Goal: Find specific page/section: Find specific page/section

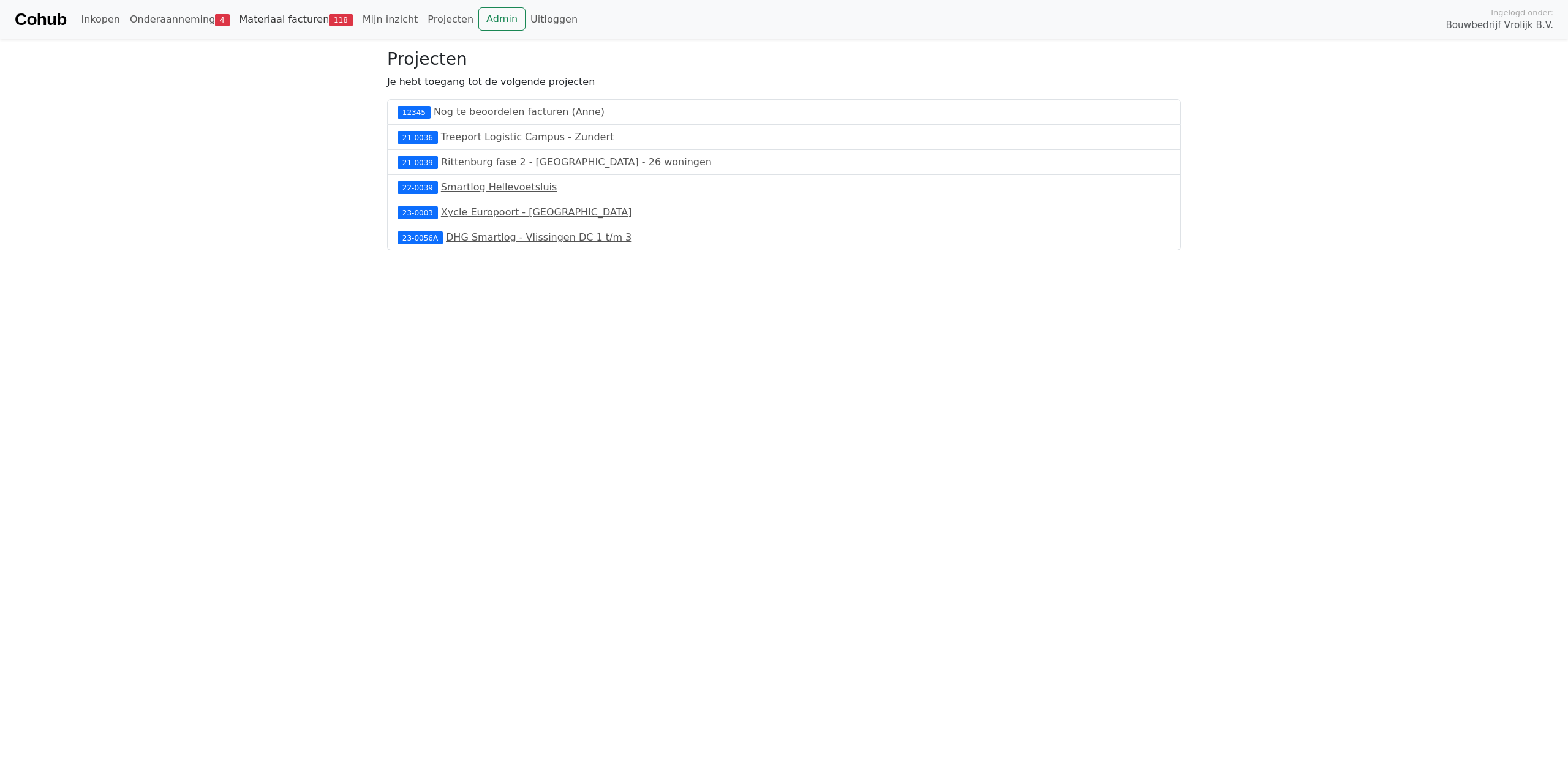
click at [283, 21] on link "Materiaal facturen 118" at bounding box center [295, 19] width 123 height 24
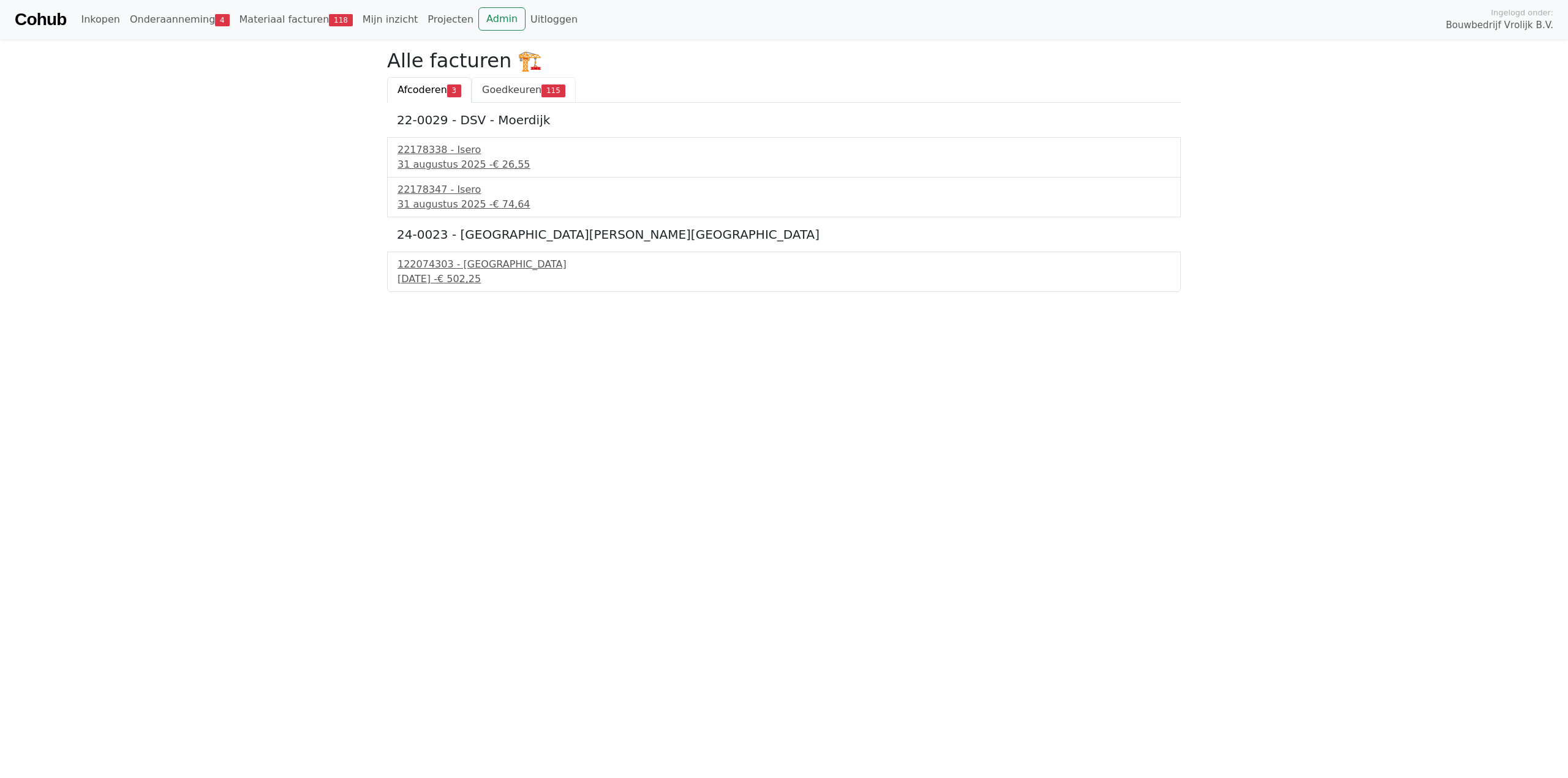
click at [508, 91] on span "Goedkeuren" at bounding box center [511, 89] width 59 height 11
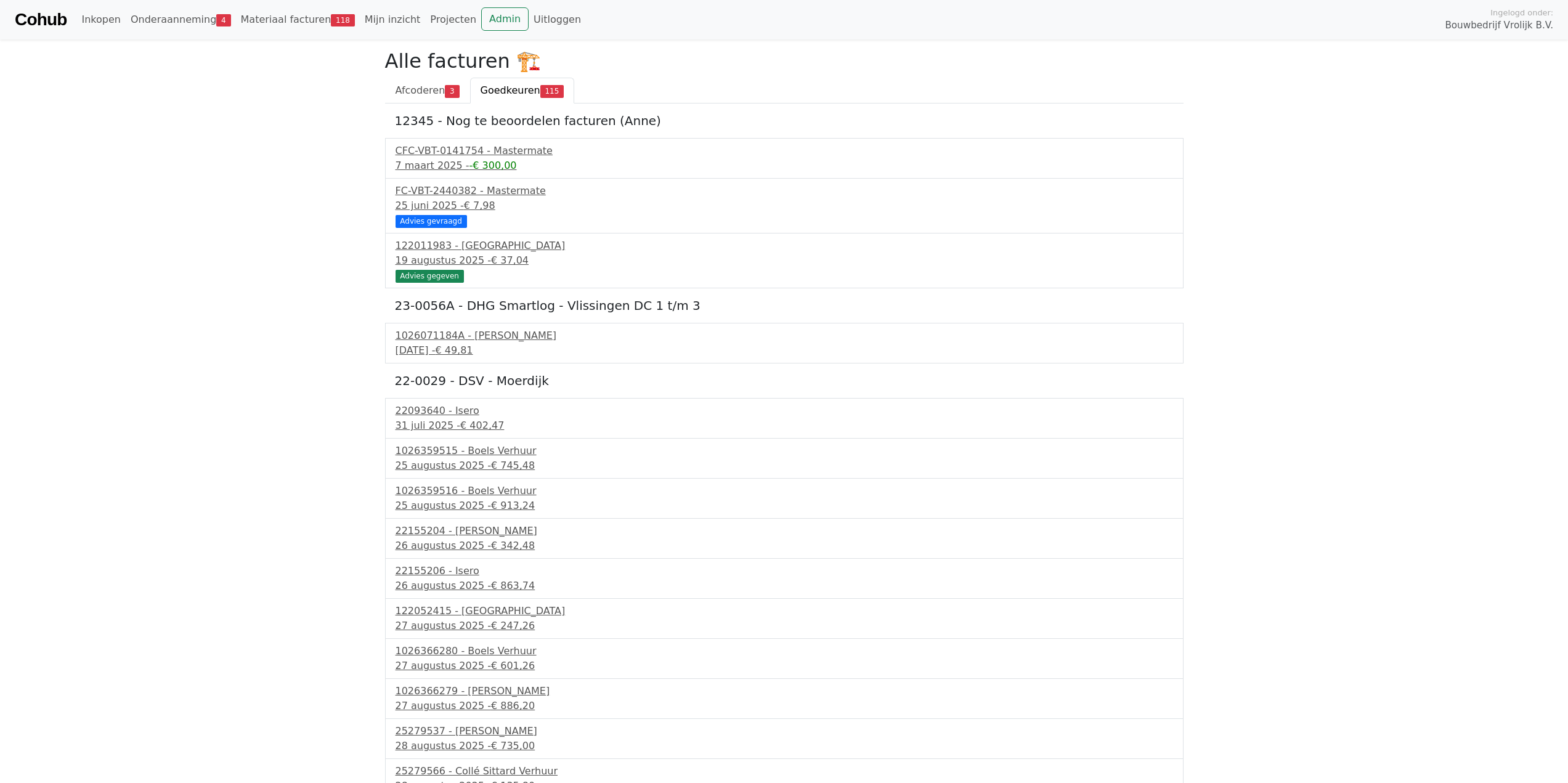
click at [68, 21] on div "Cohub Inkopen Onderaanneming 4 Materiaal facturen 118 Mijn inzicht Projecten Ad…" at bounding box center [784, 19] width 1568 height 39
click at [85, 21] on link "Inkopen" at bounding box center [101, 19] width 49 height 25
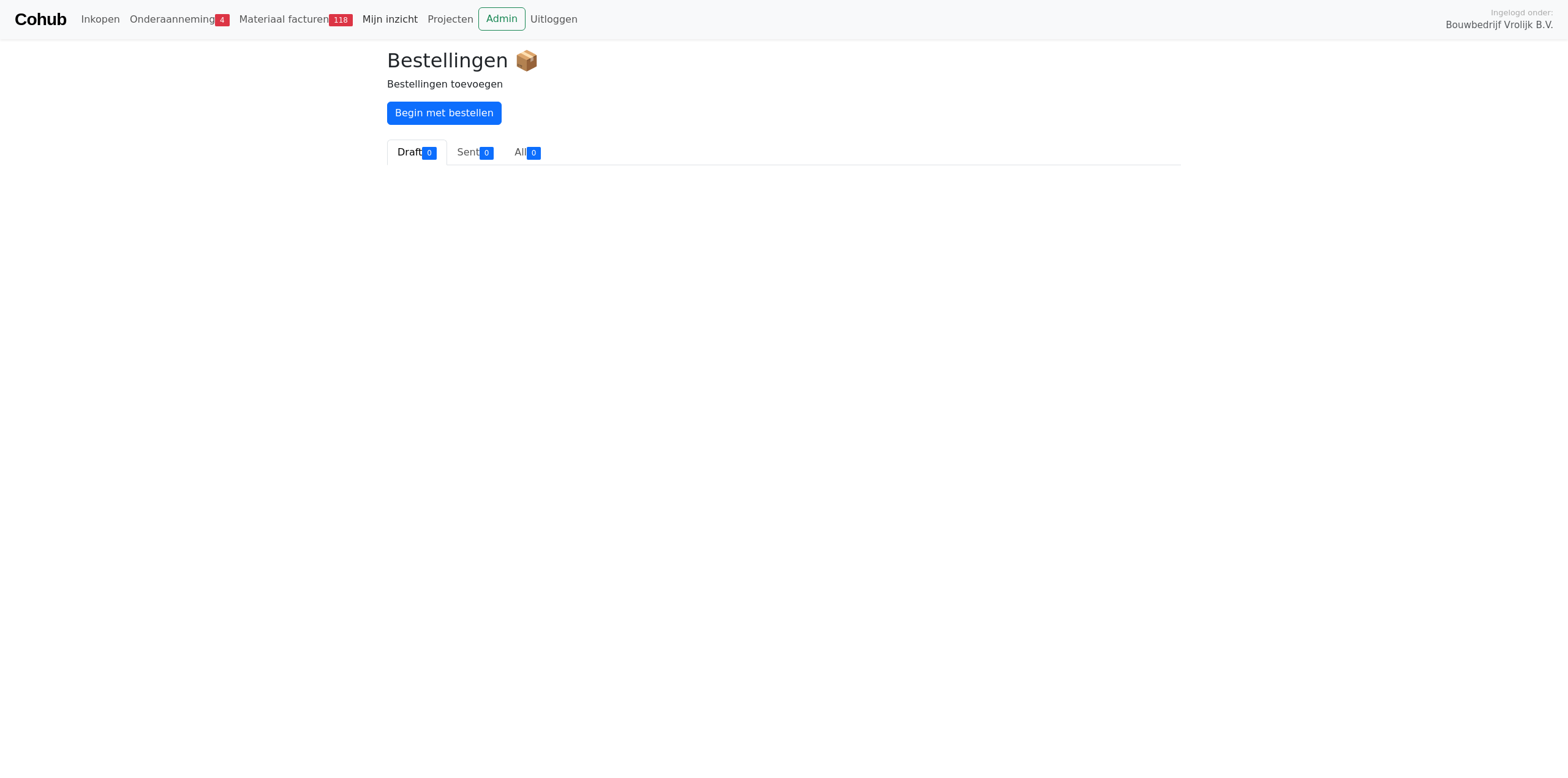
click at [366, 16] on link "Mijn inzicht" at bounding box center [390, 19] width 65 height 24
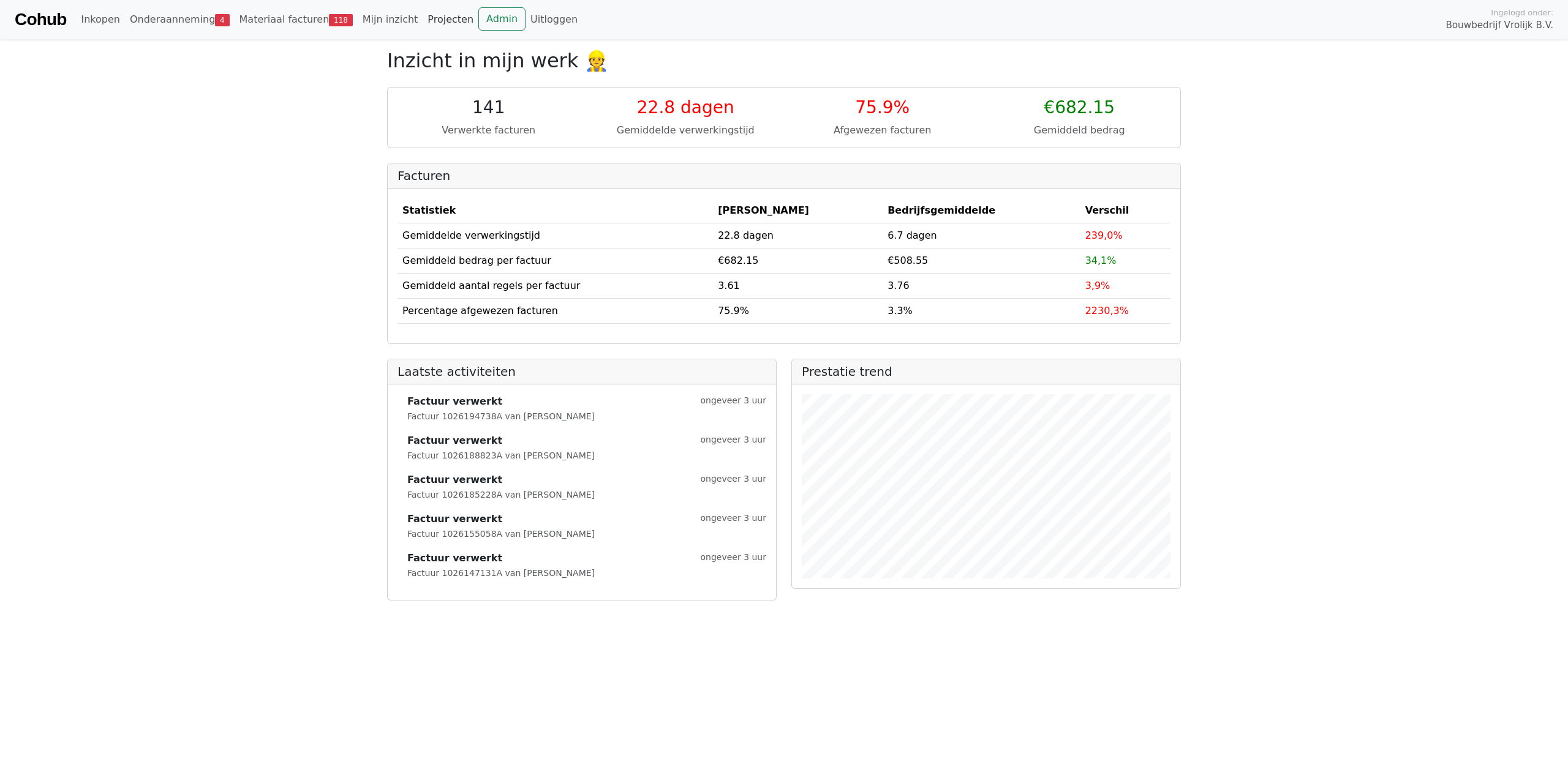
click at [429, 16] on link "Projecten" at bounding box center [450, 19] width 56 height 24
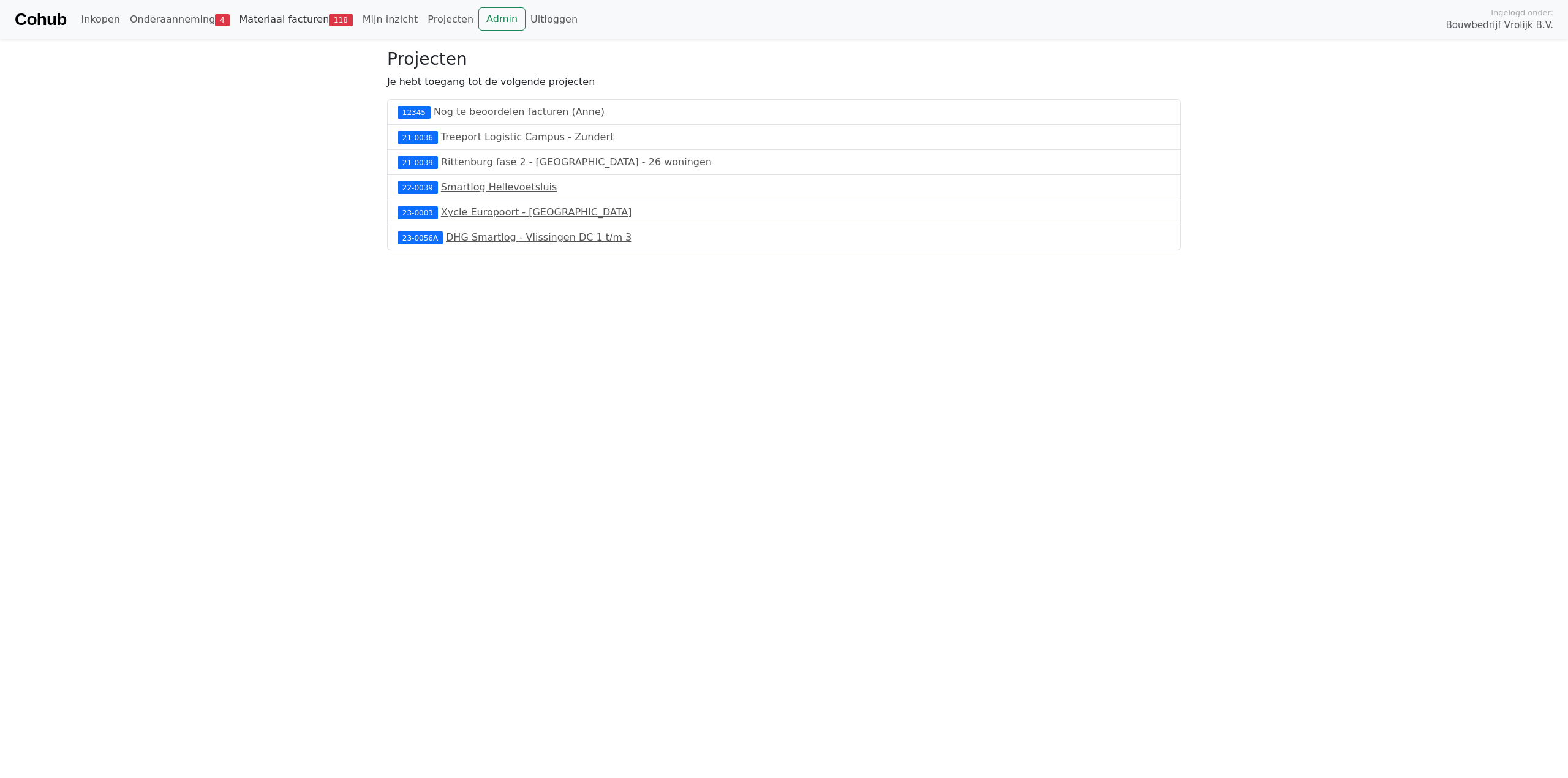
click at [294, 16] on link "Materiaal facturen 118" at bounding box center [295, 19] width 123 height 24
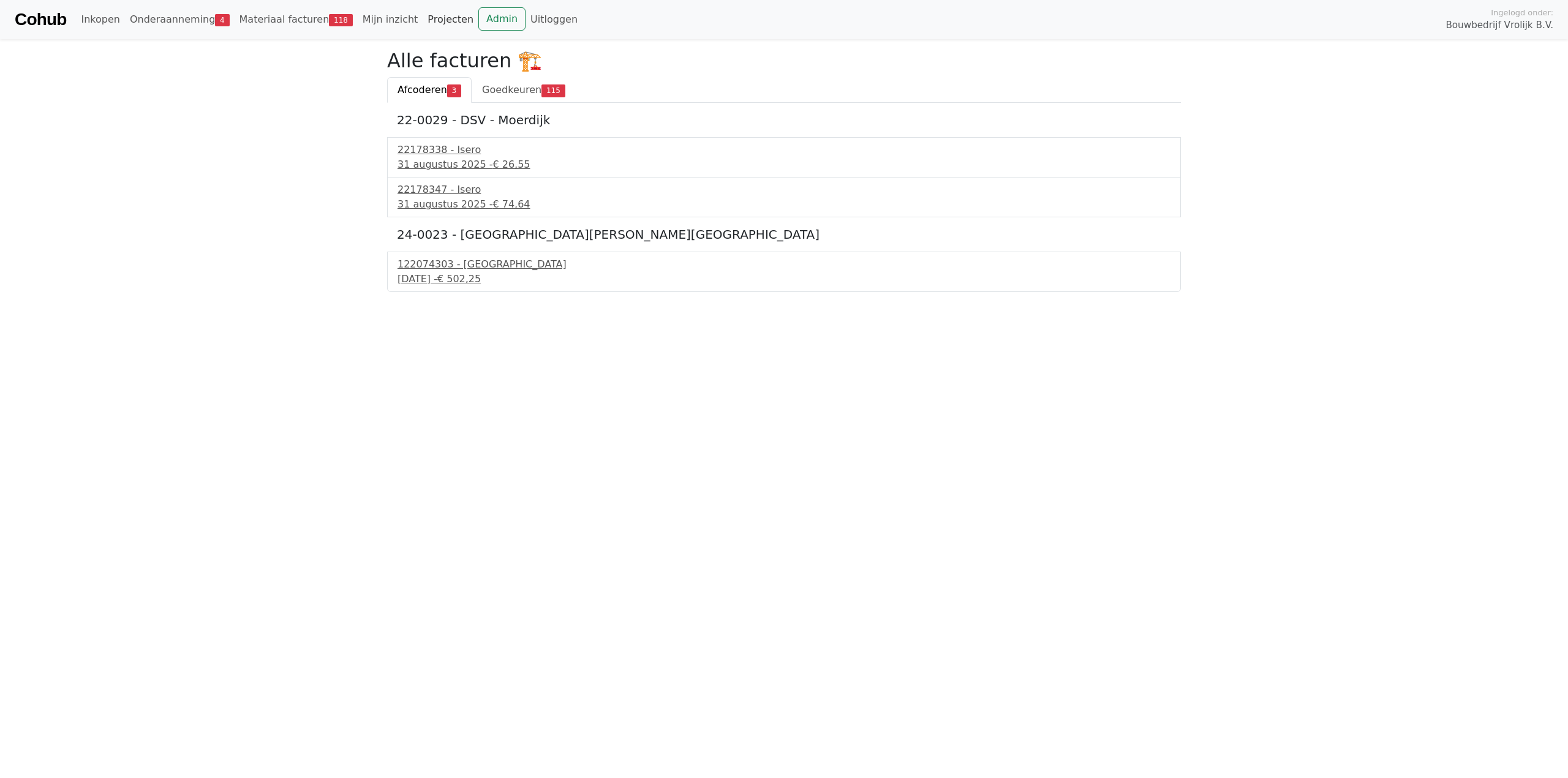
click at [429, 22] on link "Projecten" at bounding box center [450, 19] width 56 height 24
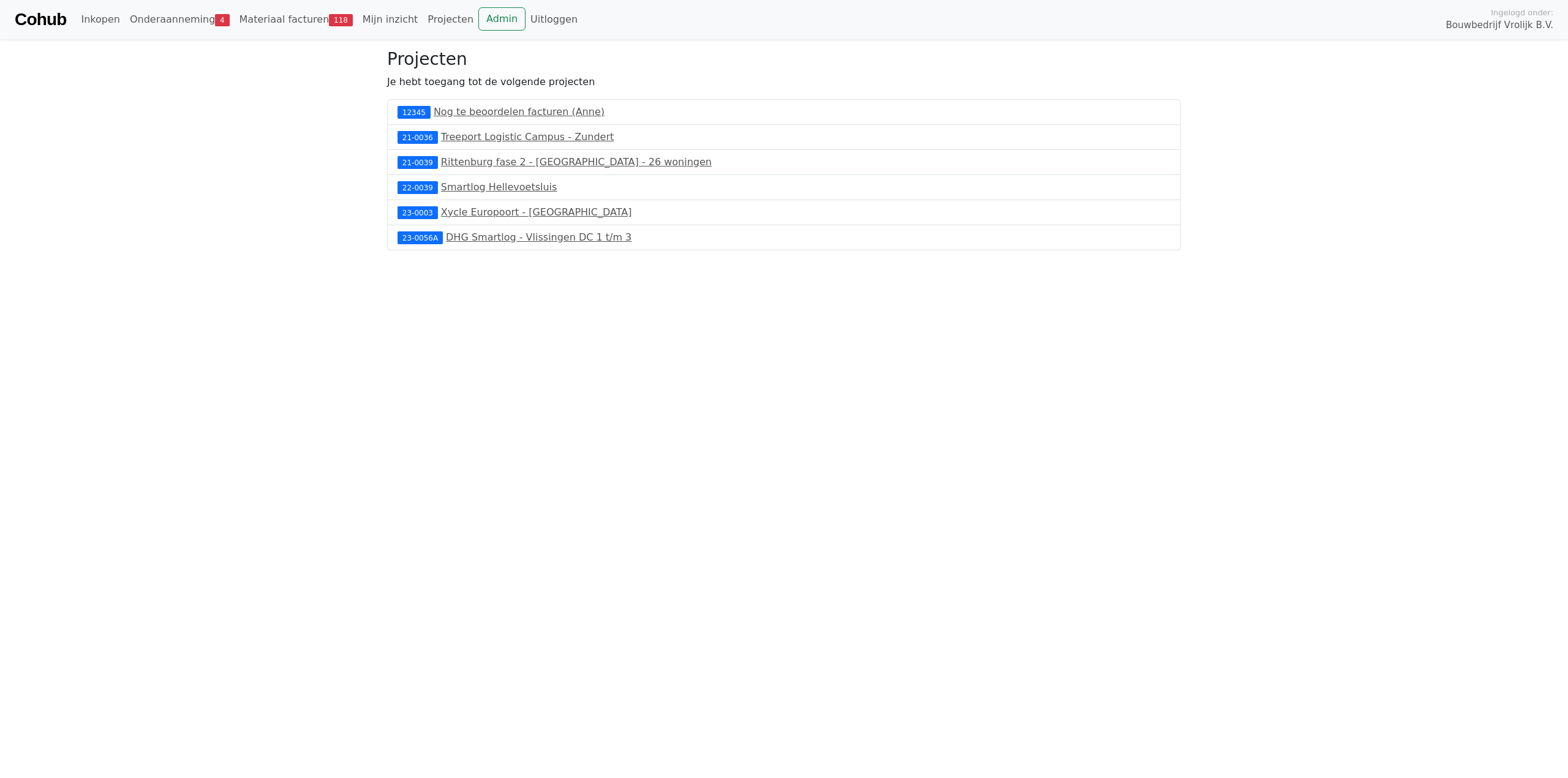
click at [459, 129] on div "21-0036 Treeport Logistic Campus - Zundert" at bounding box center [783, 137] width 794 height 25
click at [459, 135] on link "Treeport Logistic Campus - Zundert" at bounding box center [527, 136] width 172 height 11
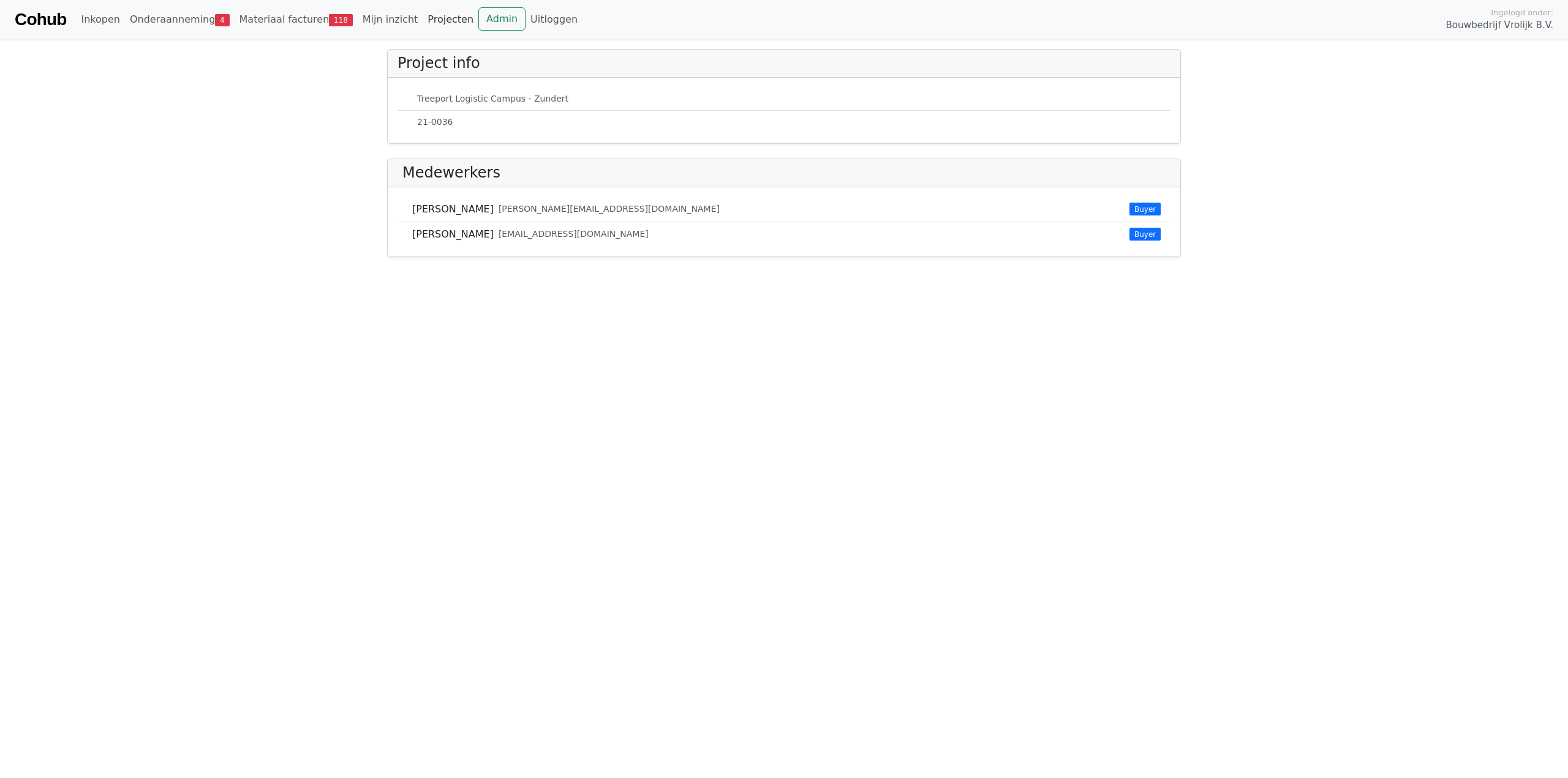
click at [422, 24] on link "Projecten" at bounding box center [450, 19] width 56 height 24
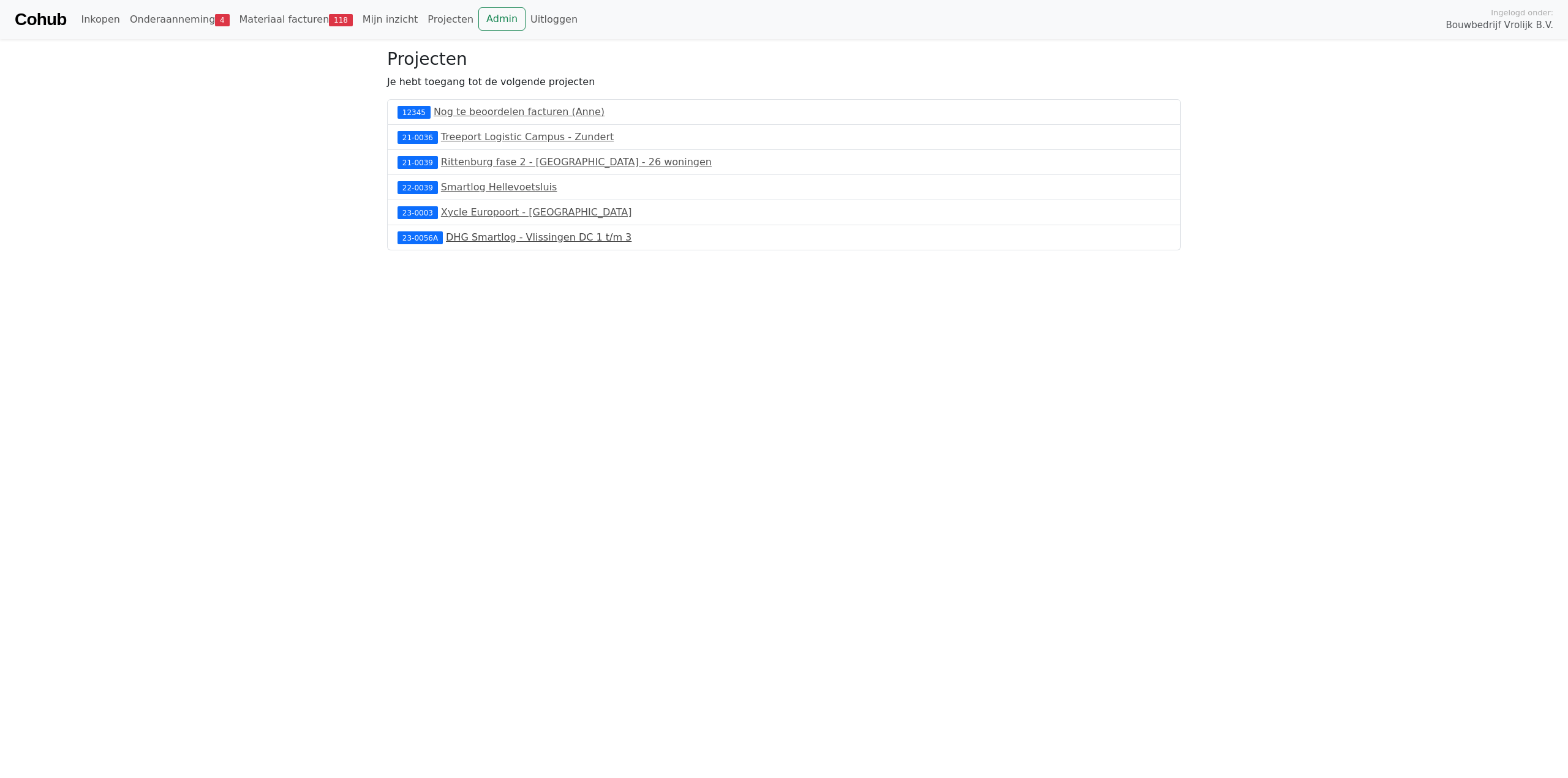
click at [477, 238] on link "DHG Smartlog - Vlissingen DC 1 t/m 3" at bounding box center [538, 237] width 186 height 11
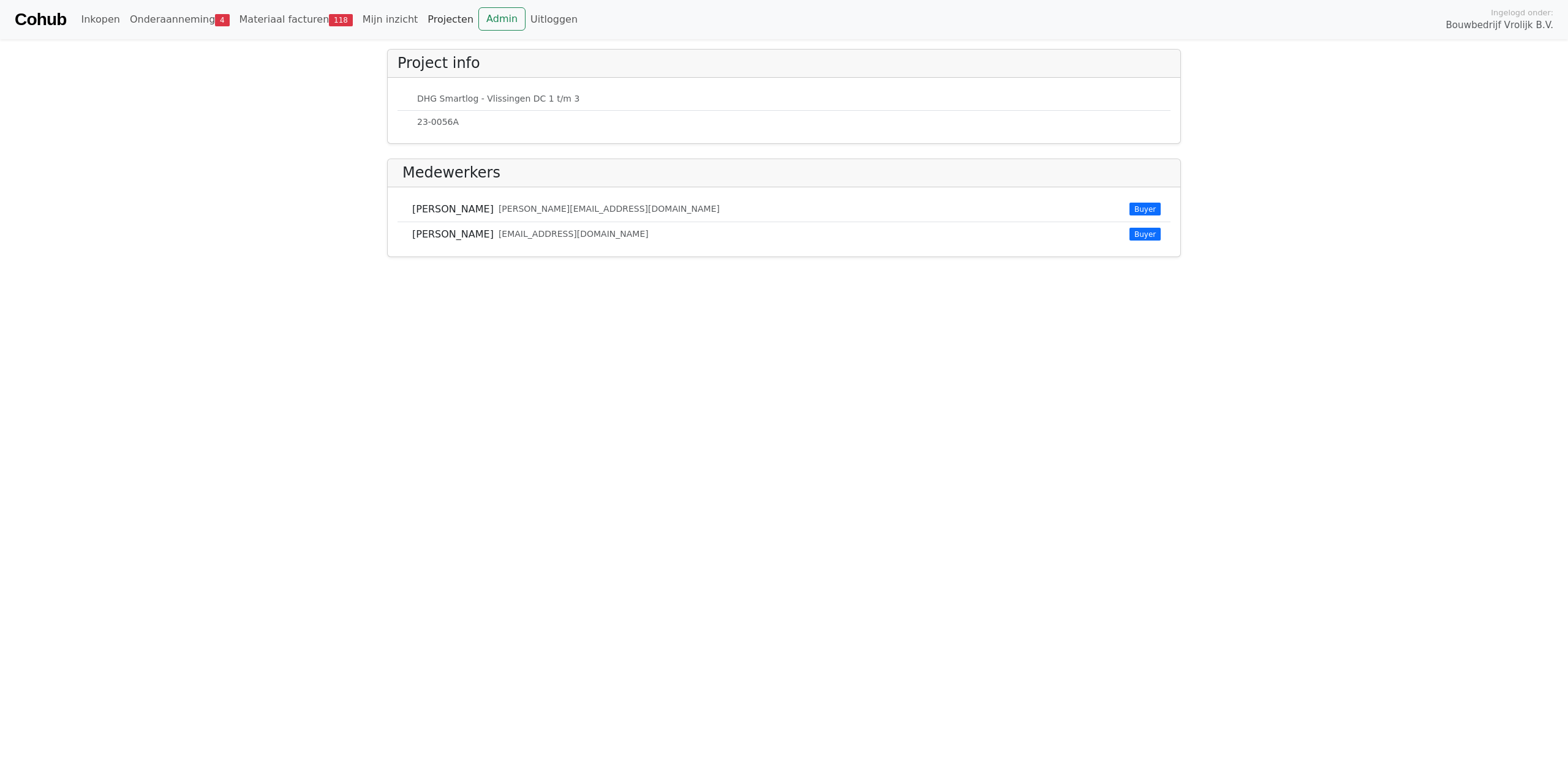
click at [422, 16] on link "Projecten" at bounding box center [450, 19] width 56 height 24
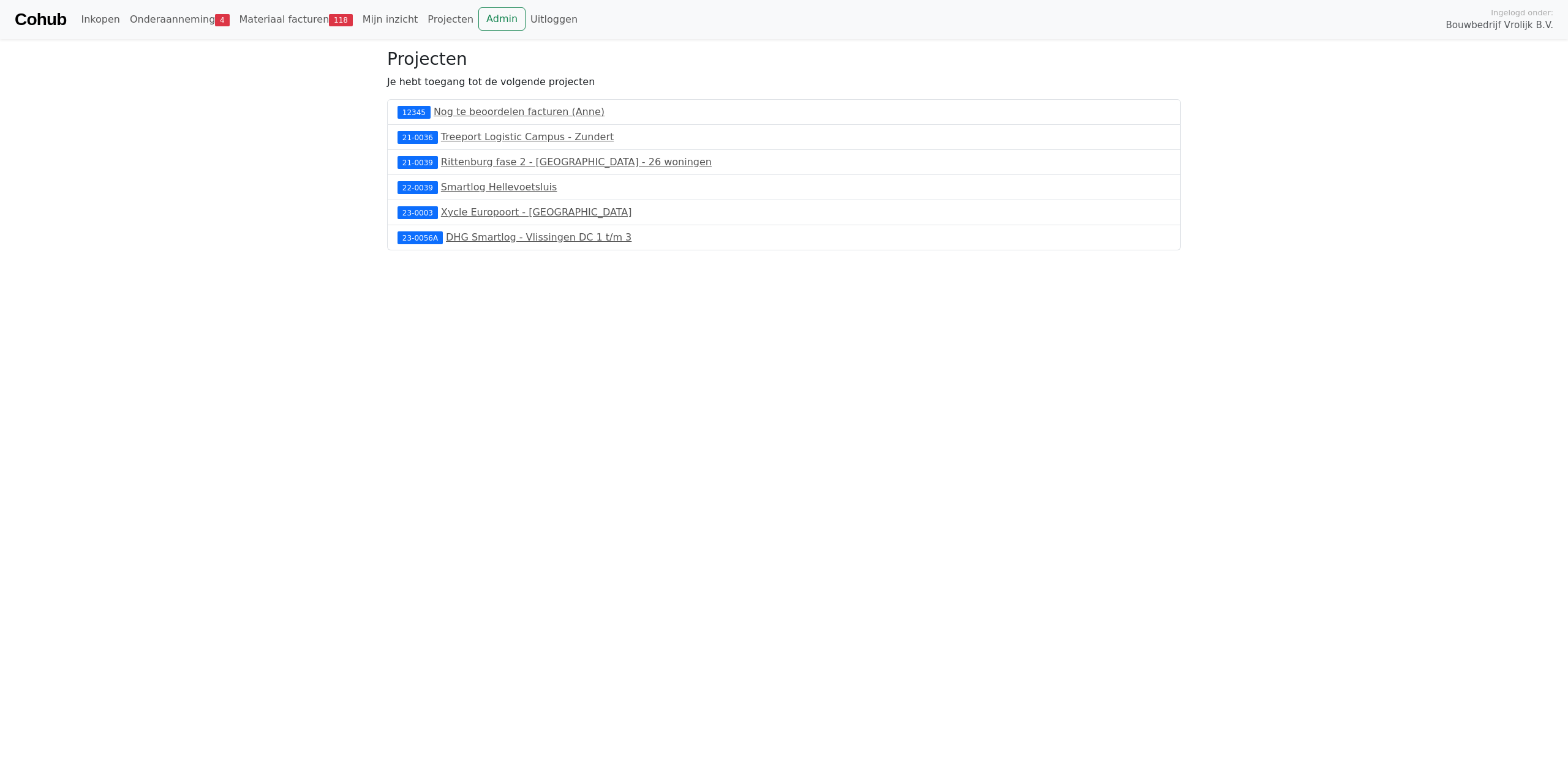
click at [463, 220] on div "23-0003 Xycle Europoort - [GEOGRAPHIC_DATA]" at bounding box center [783, 213] width 794 height 25
click at [468, 213] on link "Xycle Europoort - [GEOGRAPHIC_DATA]" at bounding box center [536, 212] width 191 height 11
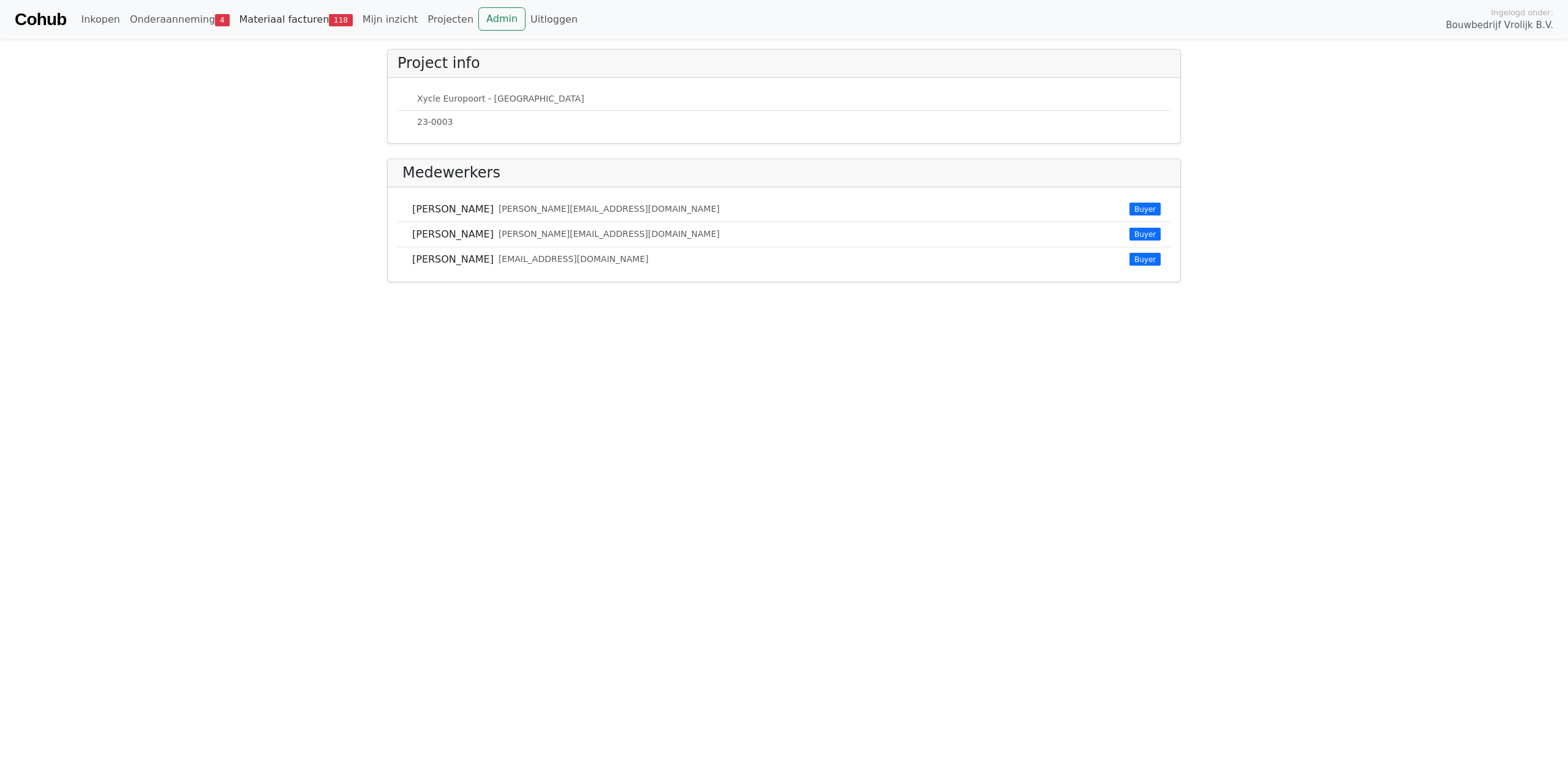
click at [328, 24] on span "118" at bounding box center [340, 20] width 24 height 12
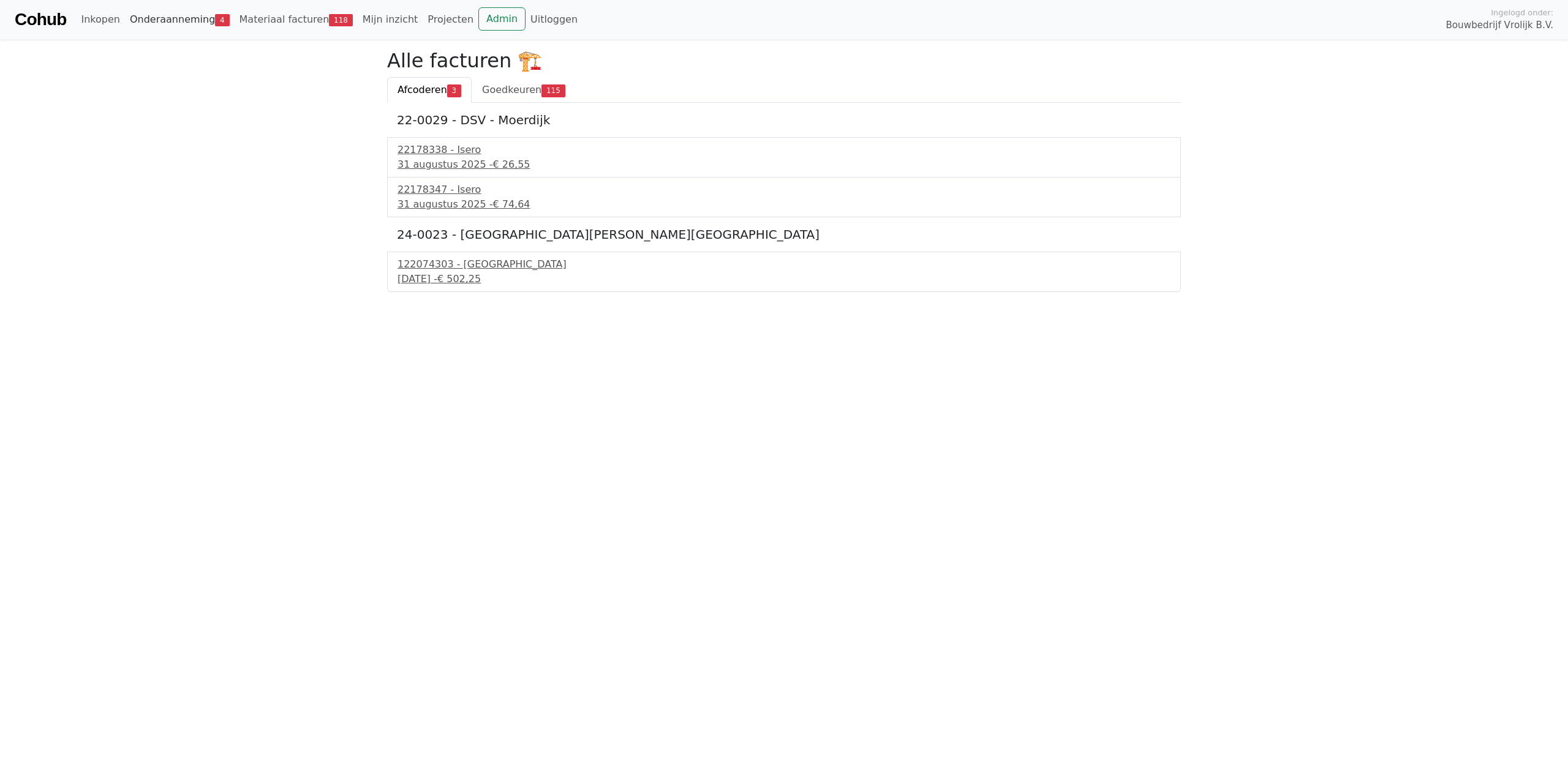
click at [201, 19] on link "Onderaanneming 4" at bounding box center [179, 19] width 110 height 24
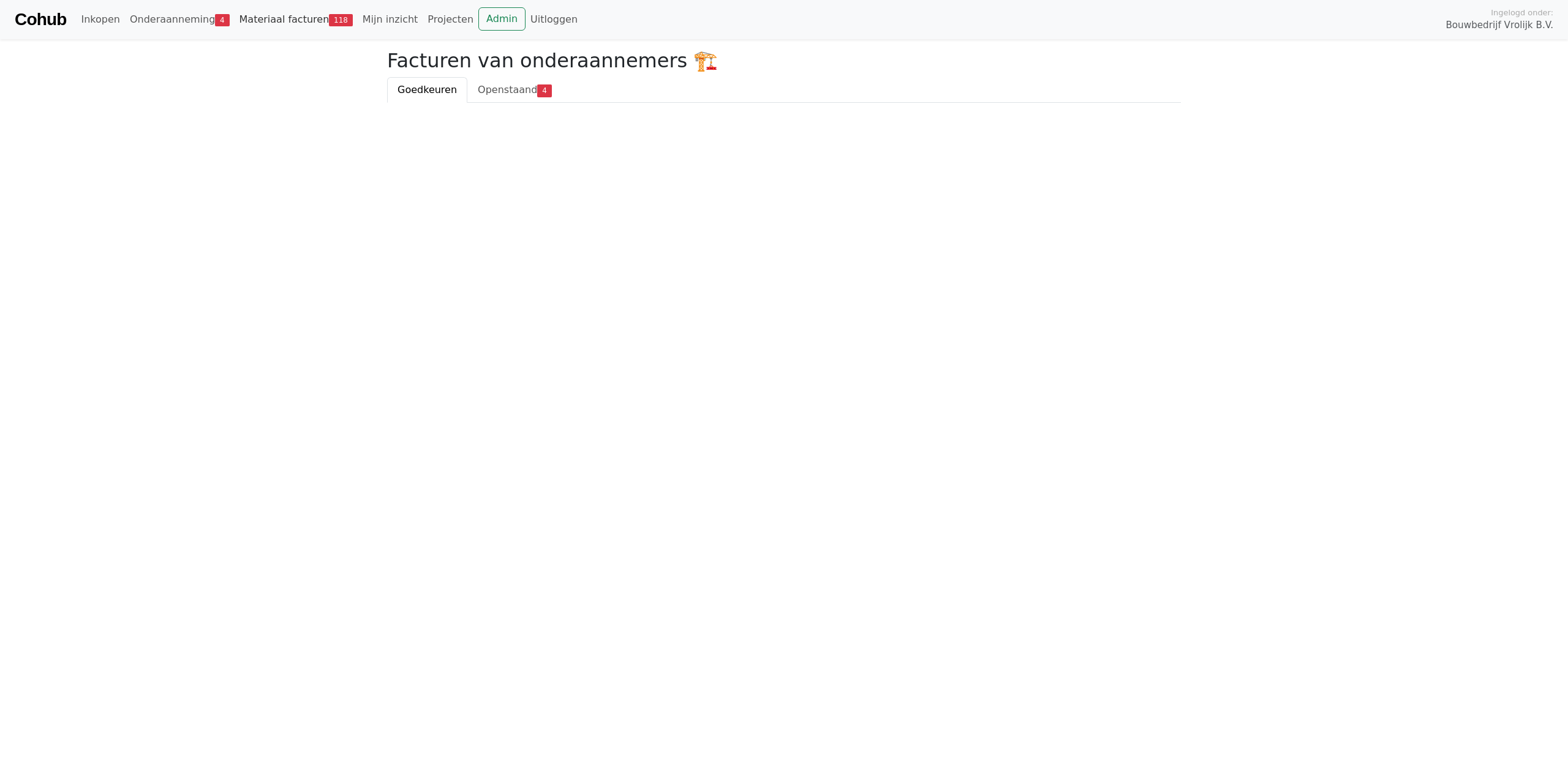
click at [328, 24] on span "118" at bounding box center [340, 20] width 24 height 12
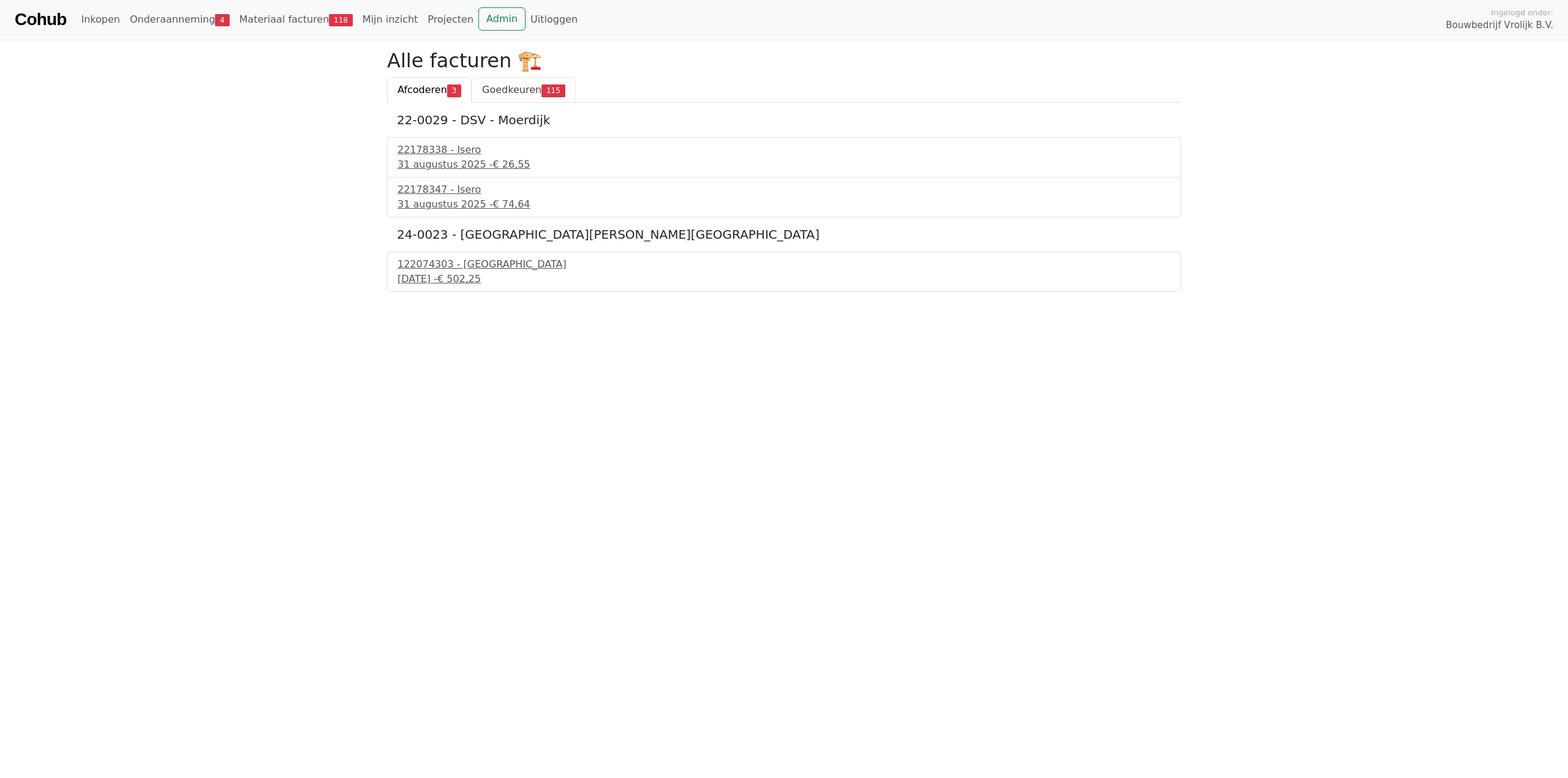
click at [506, 91] on span "Goedkeuren" at bounding box center [511, 89] width 59 height 11
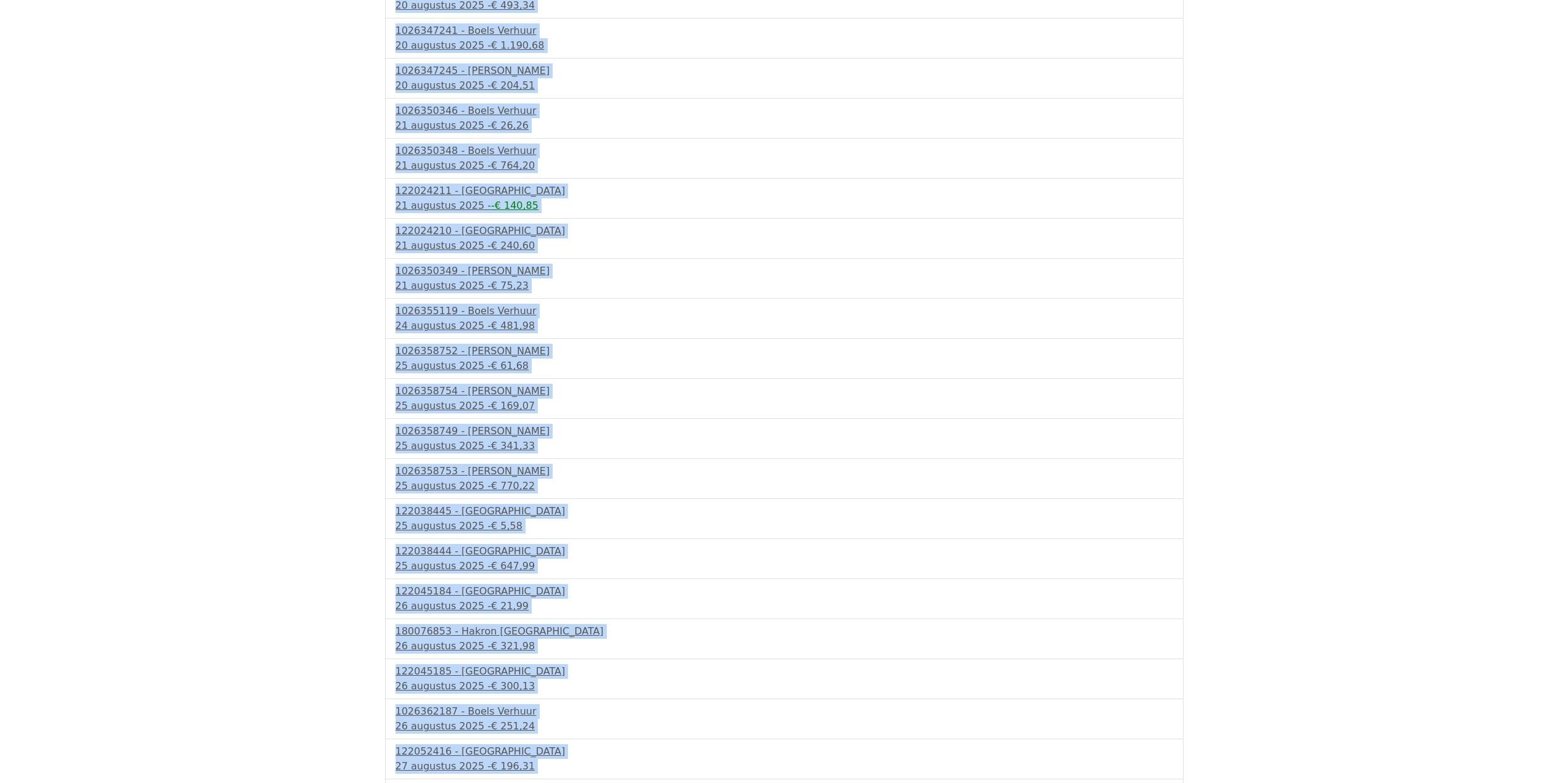
scroll to position [2836, 0]
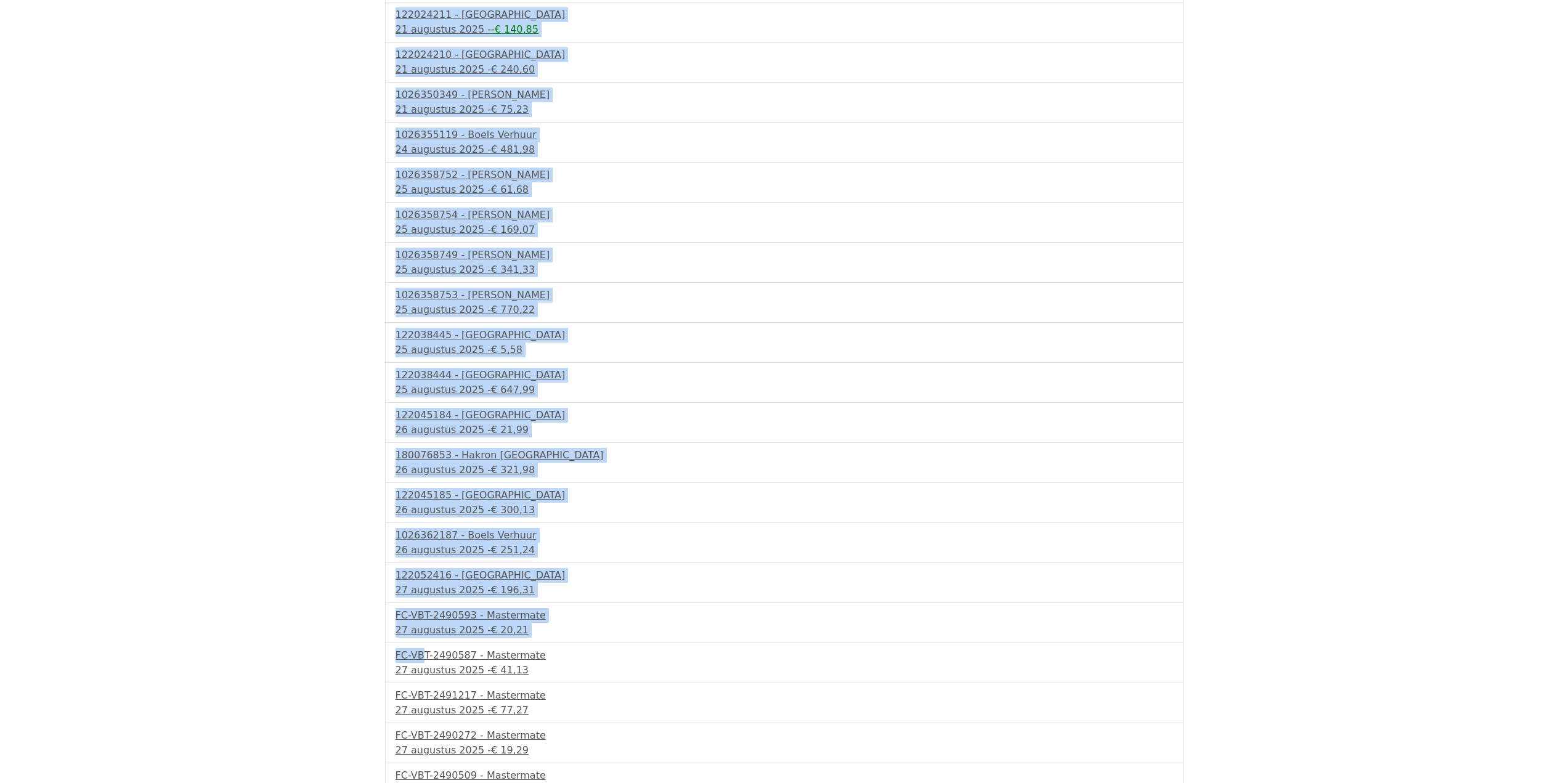
drag, startPoint x: 386, startPoint y: 171, endPoint x: 354, endPoint y: 623, distance: 453.1
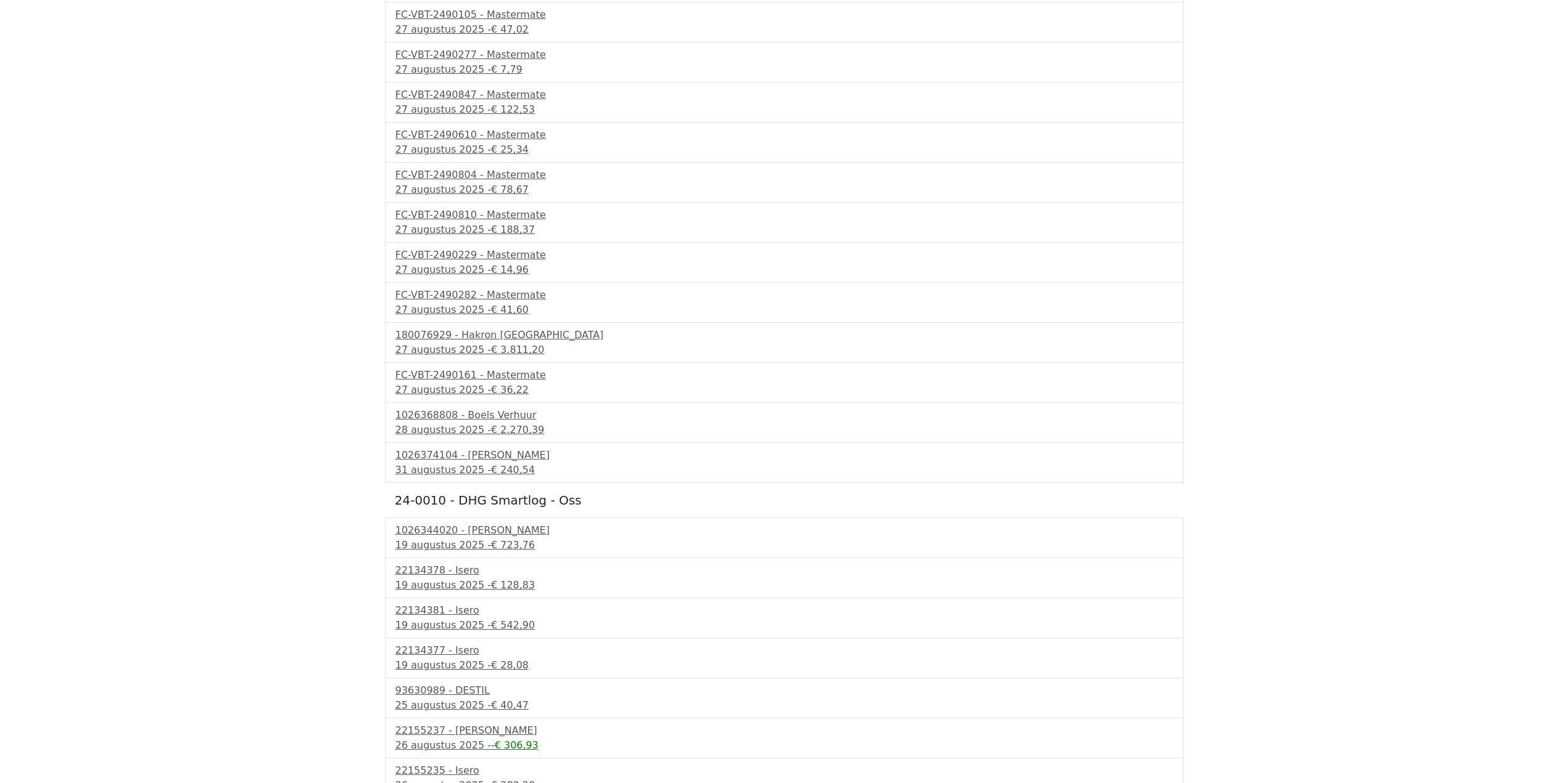
scroll to position [0, 0]
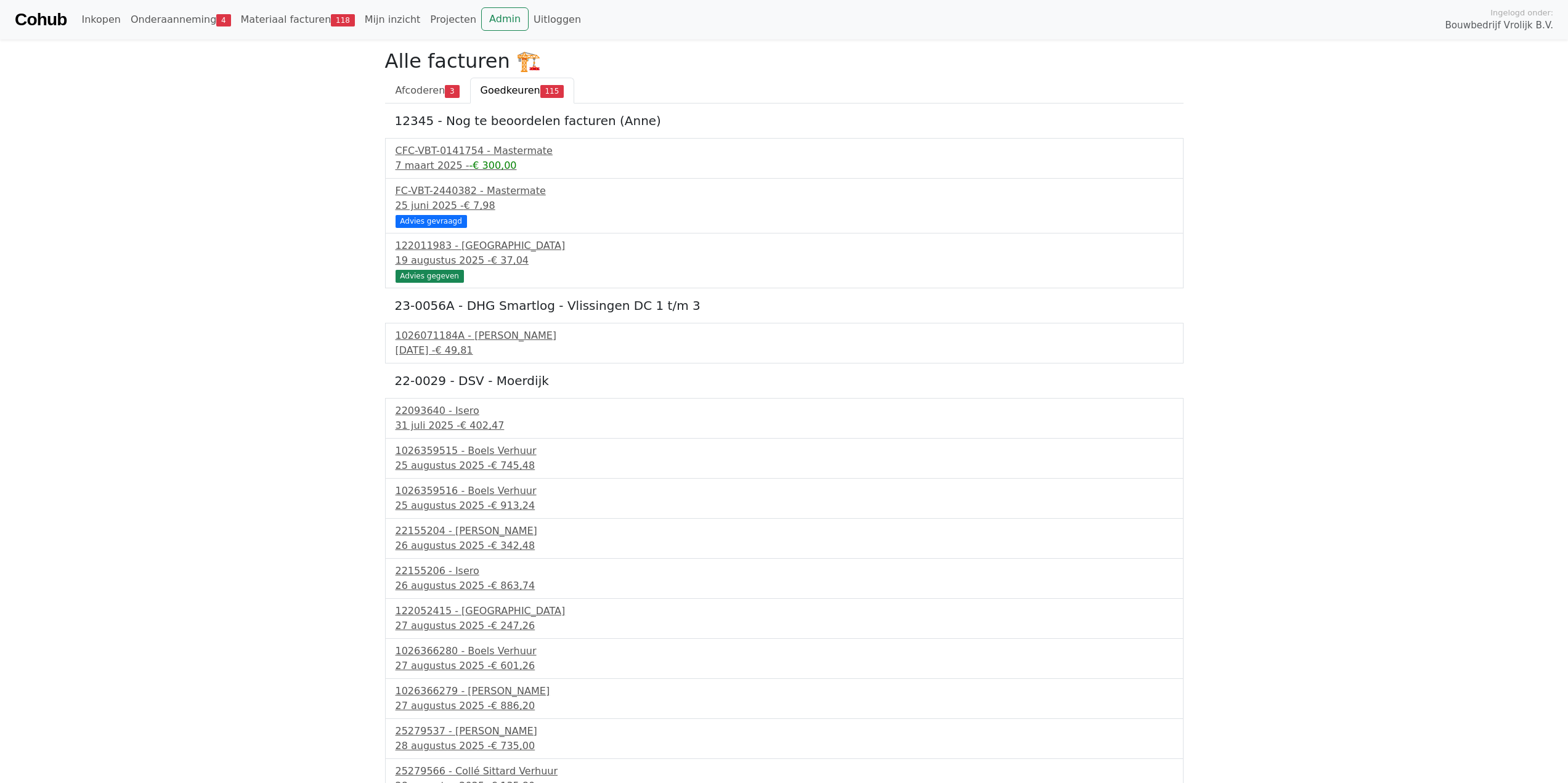
drag, startPoint x: 281, startPoint y: 666, endPoint x: 273, endPoint y: 157, distance: 509.1
